Goal: Task Accomplishment & Management: Manage account settings

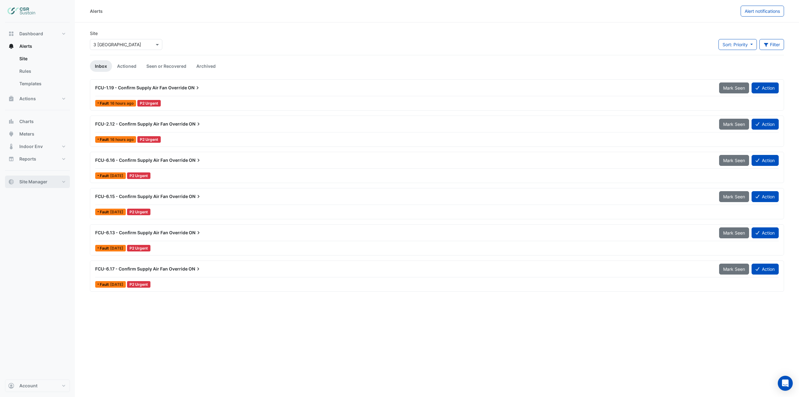
click at [42, 185] on button "Site Manager" at bounding box center [37, 181] width 65 height 12
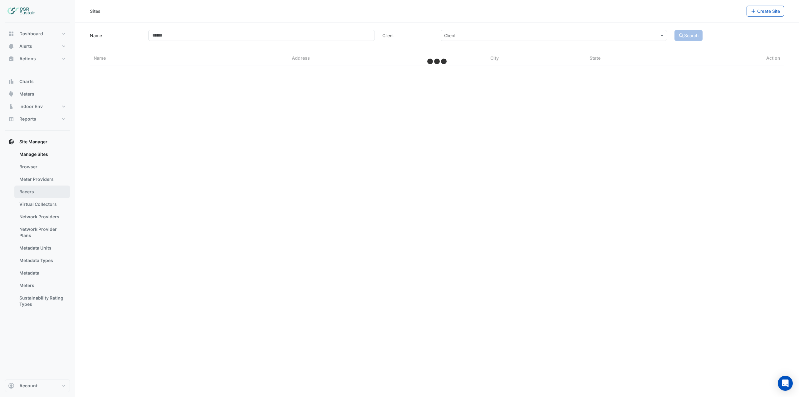
click at [44, 189] on link "Bacers" at bounding box center [42, 191] width 56 height 12
click at [329, 42] on input "text" at bounding box center [431, 40] width 328 height 7
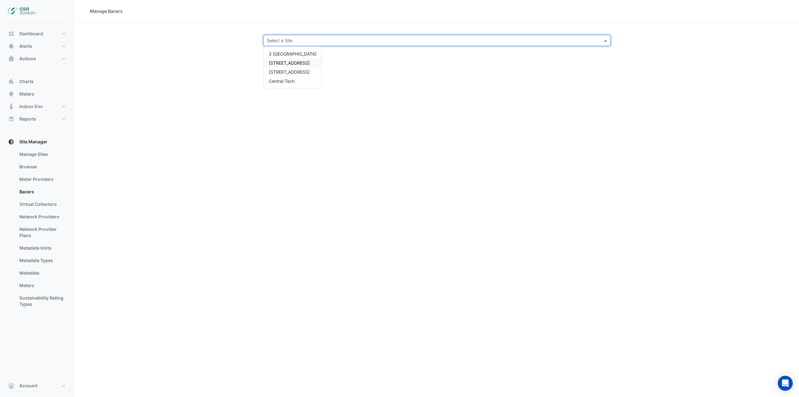
click at [299, 65] on span "5 Exchange Quay" at bounding box center [289, 62] width 41 height 5
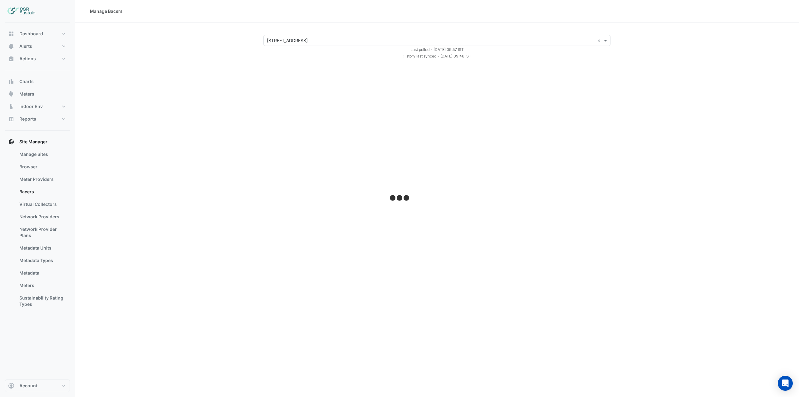
select select "***"
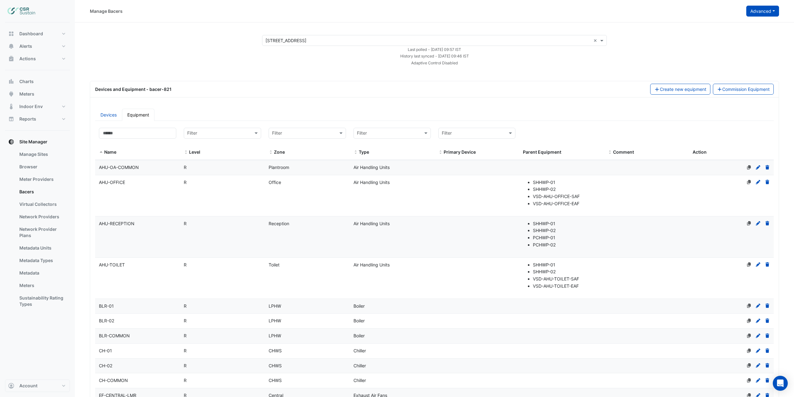
click at [763, 12] on button "Advanced" at bounding box center [763, 11] width 33 height 11
click at [737, 51] on span "Configure bacer-821" at bounding box center [731, 51] width 42 height 5
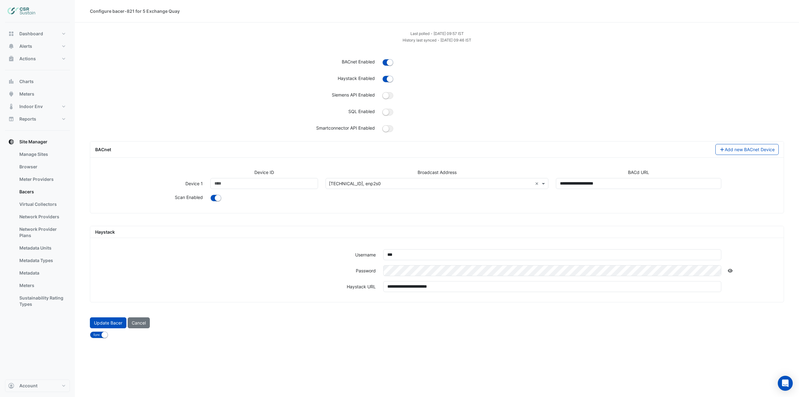
click at [730, 271] on icon at bounding box center [729, 270] width 5 height 4
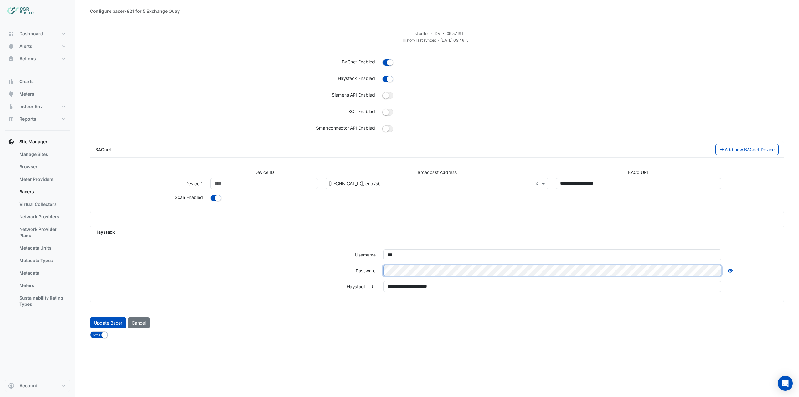
click at [314, 269] on div "Password" at bounding box center [436, 273] width 691 height 16
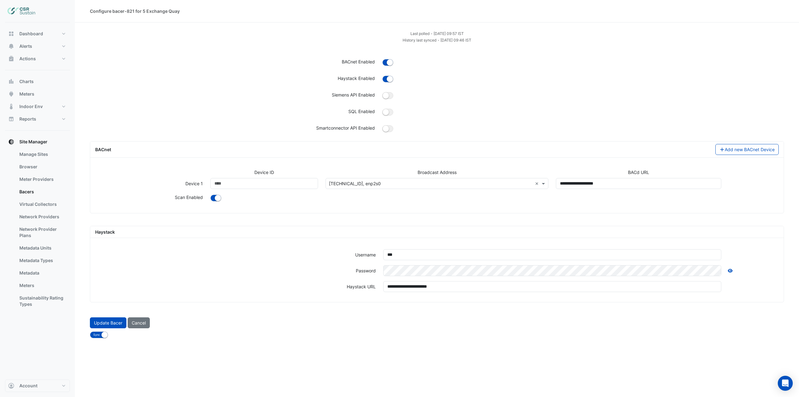
click at [454, 277] on div "Password" at bounding box center [436, 273] width 691 height 16
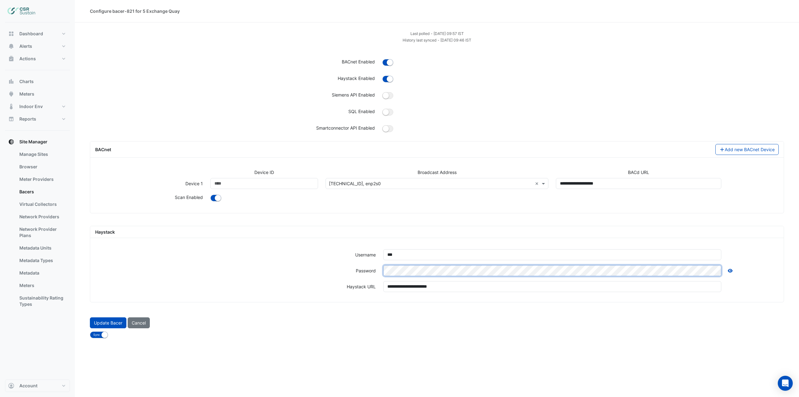
click at [359, 268] on div "Password" at bounding box center [436, 273] width 691 height 16
click at [360, 271] on div "Password" at bounding box center [436, 273] width 691 height 16
click at [339, 262] on div "**********" at bounding box center [436, 273] width 693 height 58
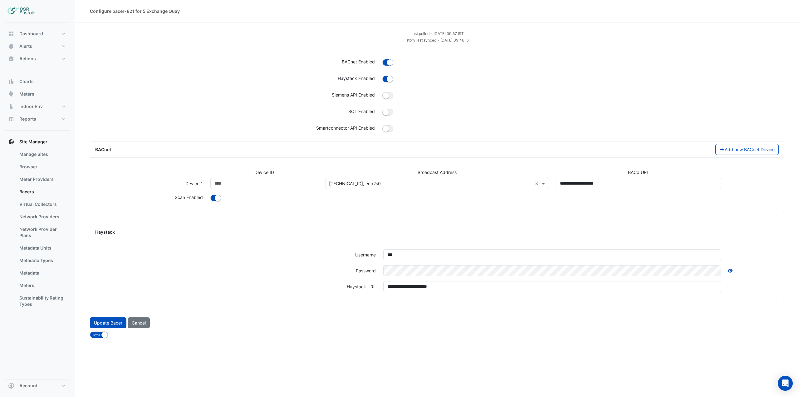
click at [419, 312] on form "Last polled - Wed 24-Sep-2025 09:57 IST History last synced - Wed 24-Sep-2025 0…" at bounding box center [437, 184] width 694 height 308
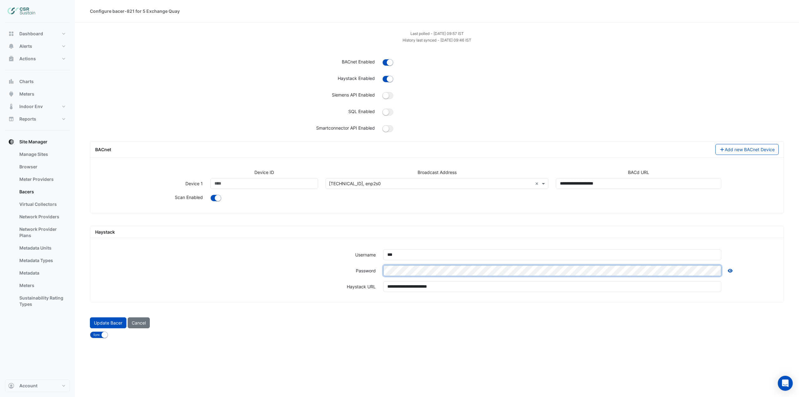
click at [341, 271] on div "Password" at bounding box center [436, 273] width 691 height 16
click at [355, 267] on div "Password" at bounding box center [436, 273] width 691 height 16
click at [375, 270] on div "Password" at bounding box center [436, 273] width 691 height 16
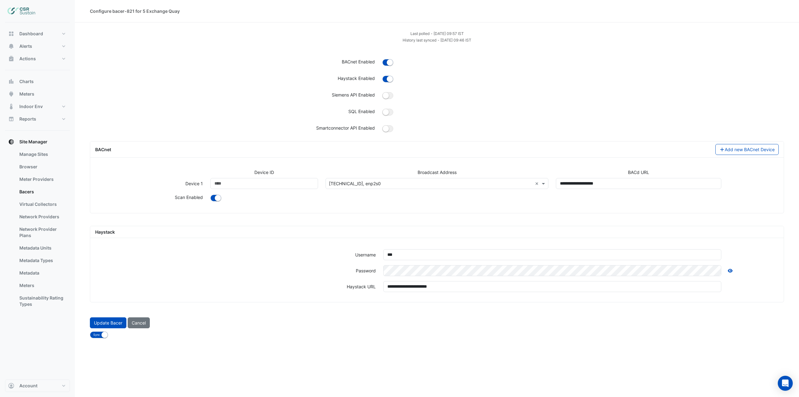
click at [421, 276] on div "Password" at bounding box center [436, 273] width 691 height 16
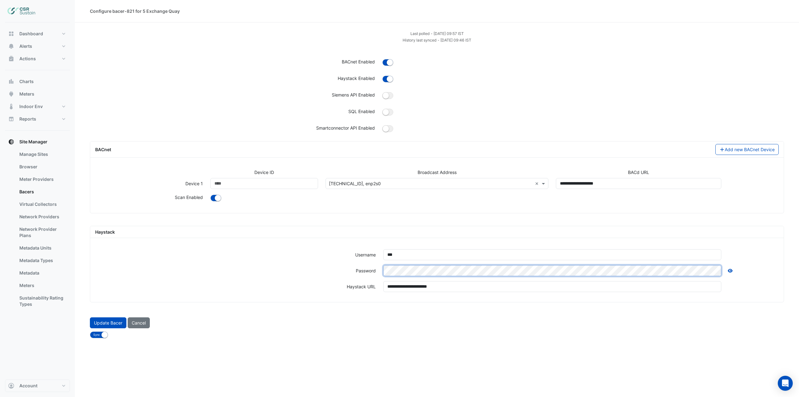
click at [344, 260] on div "**********" at bounding box center [436, 273] width 693 height 58
click at [354, 267] on div "Password" at bounding box center [436, 273] width 691 height 16
